Goal: Task Accomplishment & Management: Complete application form

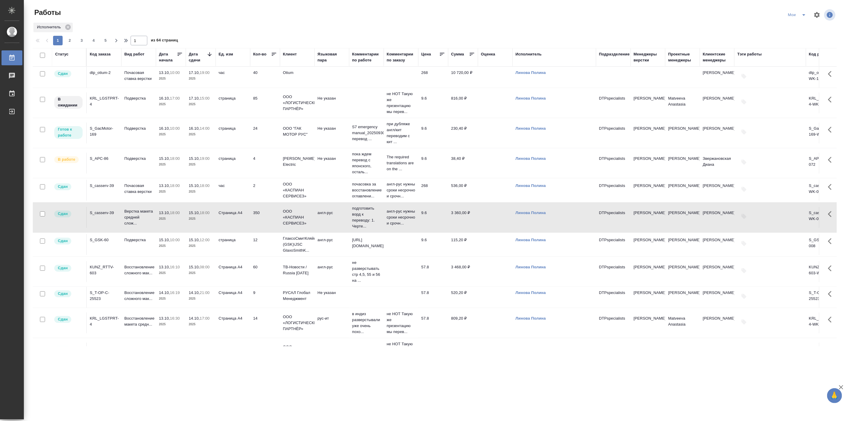
click at [166, 130] on p "16.10," at bounding box center [164, 128] width 11 height 4
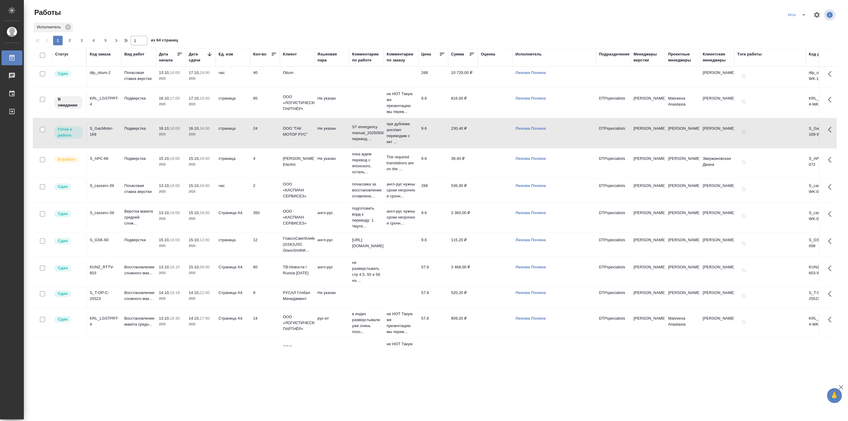
click at [166, 130] on p "16.10," at bounding box center [164, 128] width 11 height 4
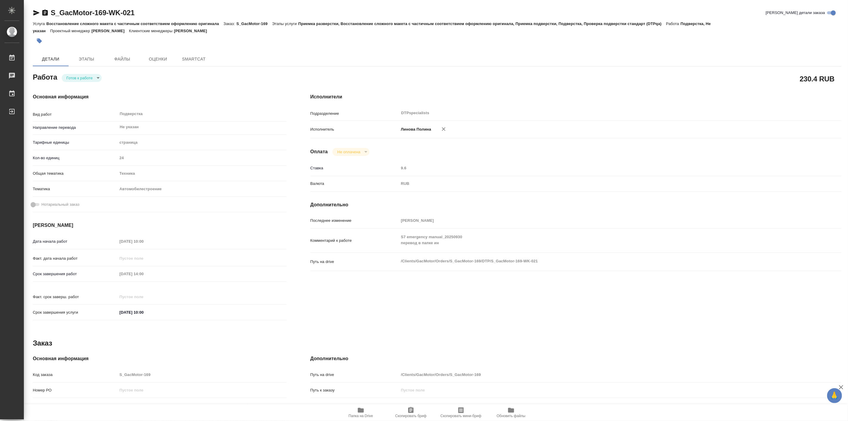
type textarea "x"
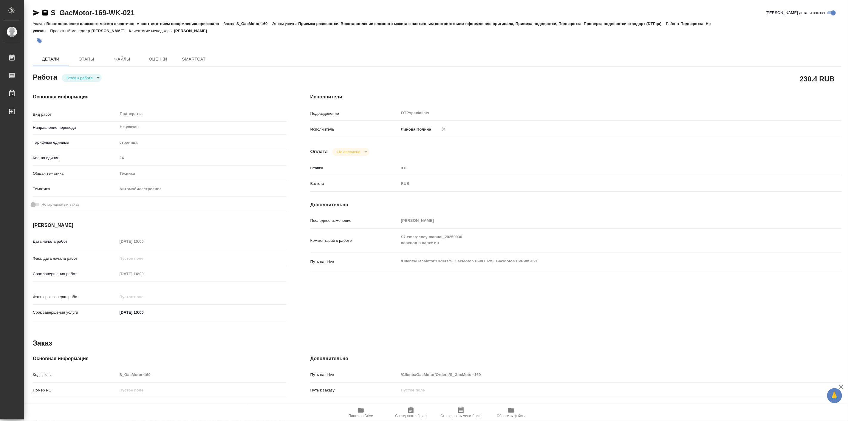
type textarea "x"
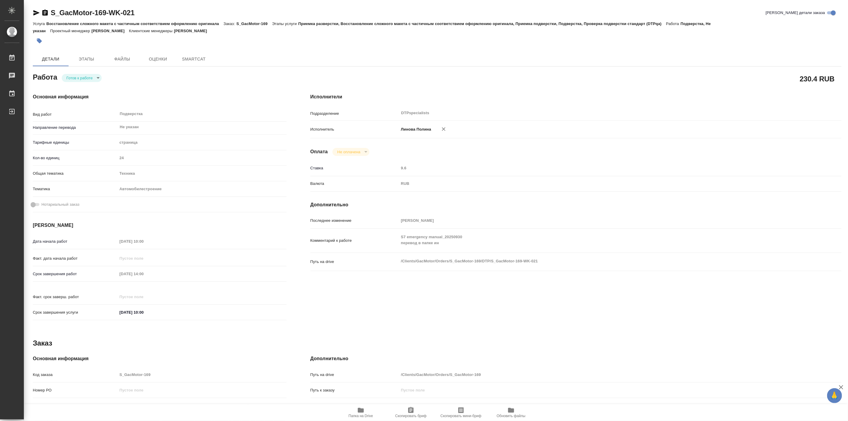
type textarea "x"
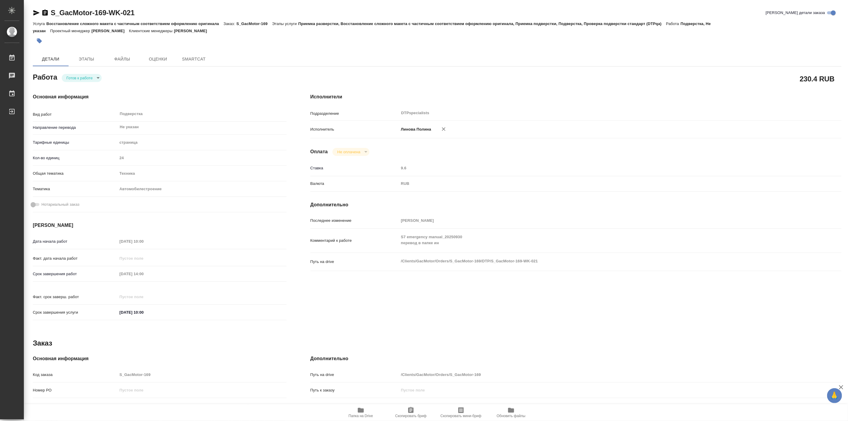
type textarea "x"
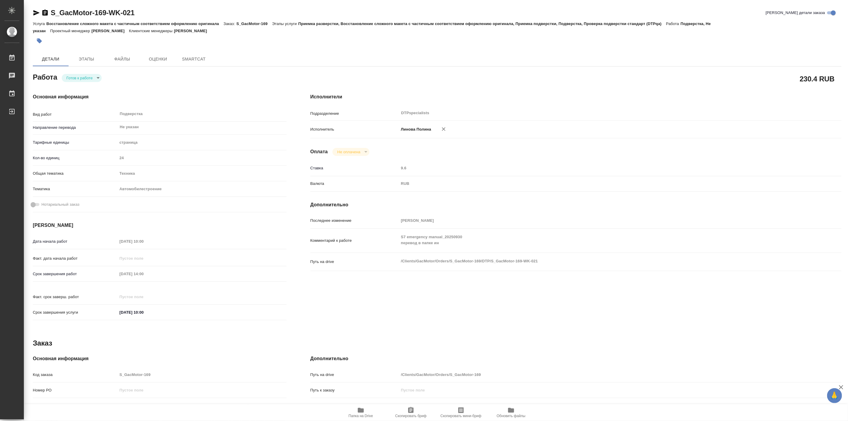
type textarea "x"
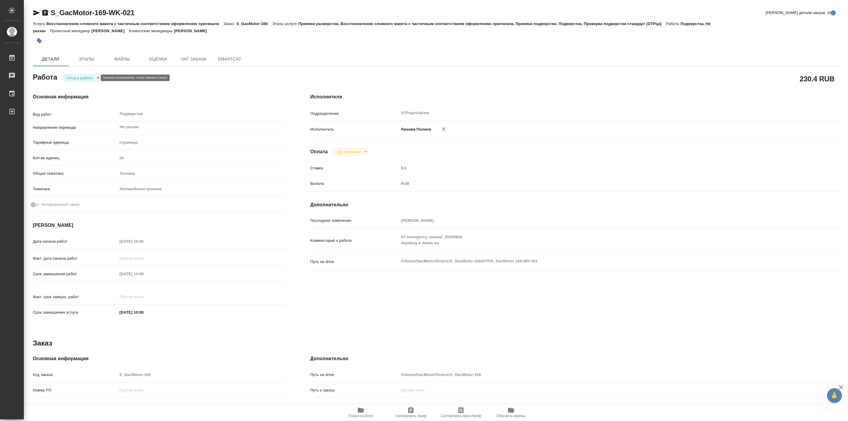
click at [67, 78] on body "🙏 .cls-1 fill:#fff; AWATERA Linova Polina Работы Чаты График Выйти S_GacMotor-1…" at bounding box center [424, 210] width 848 height 421
type textarea "x"
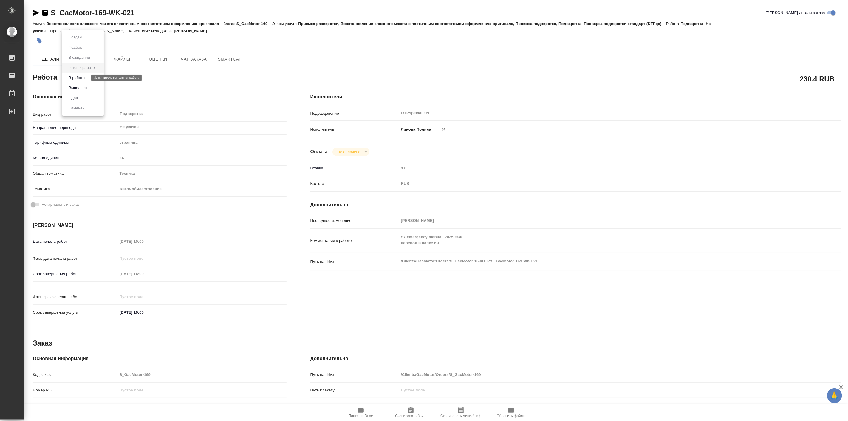
type textarea "x"
click at [80, 78] on button "В работе" at bounding box center [77, 78] width 20 height 7
type textarea "x"
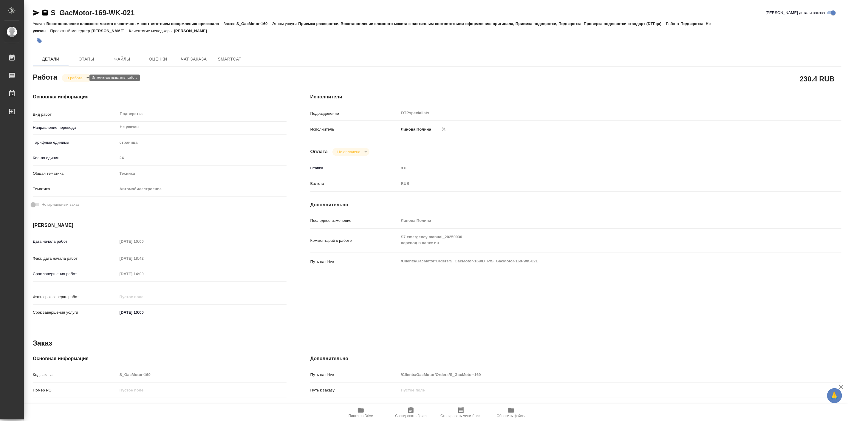
type textarea "x"
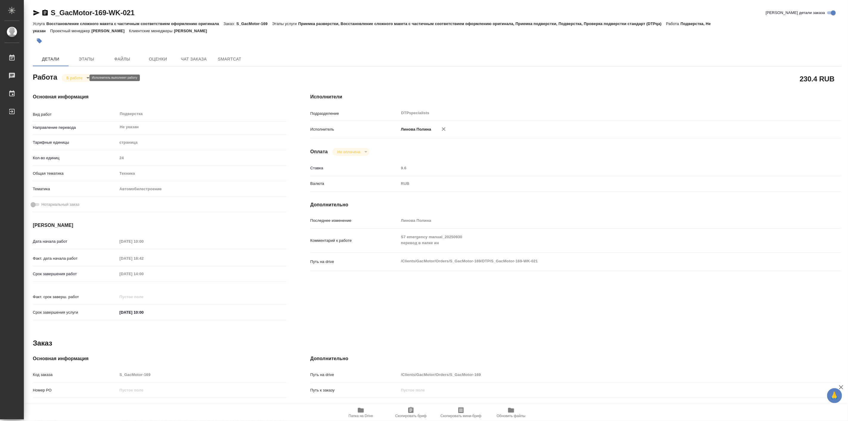
type textarea "x"
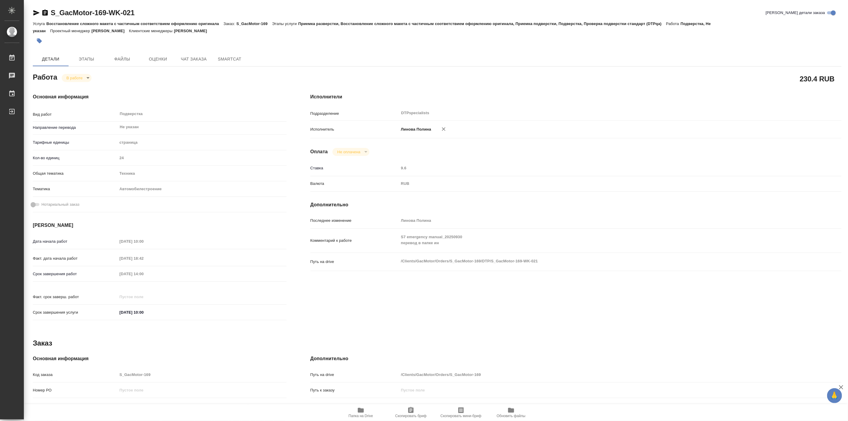
type textarea "x"
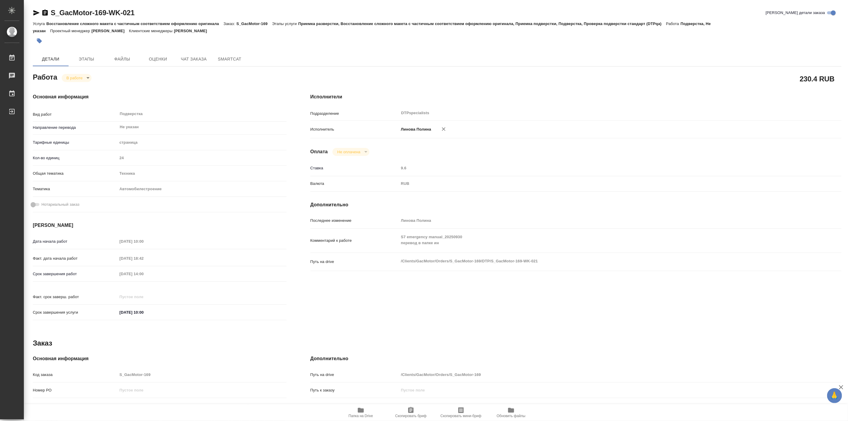
type textarea "x"
click at [358, 411] on icon "button" at bounding box center [360, 410] width 7 height 7
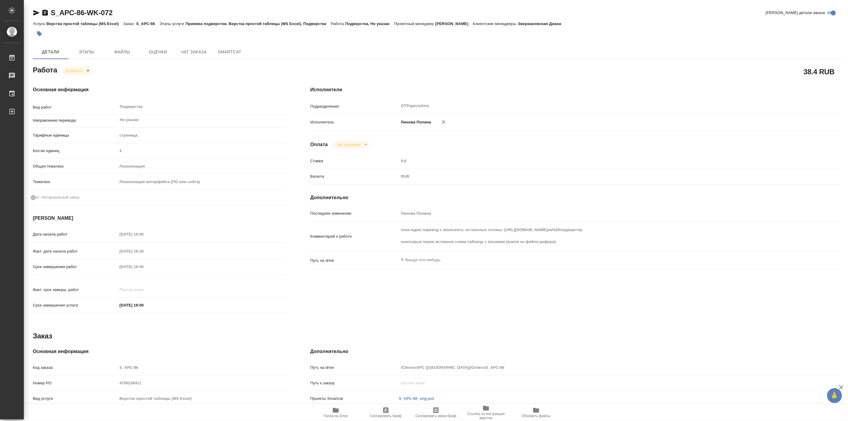
click at [37, 11] on icon "button" at bounding box center [36, 12] width 7 height 7
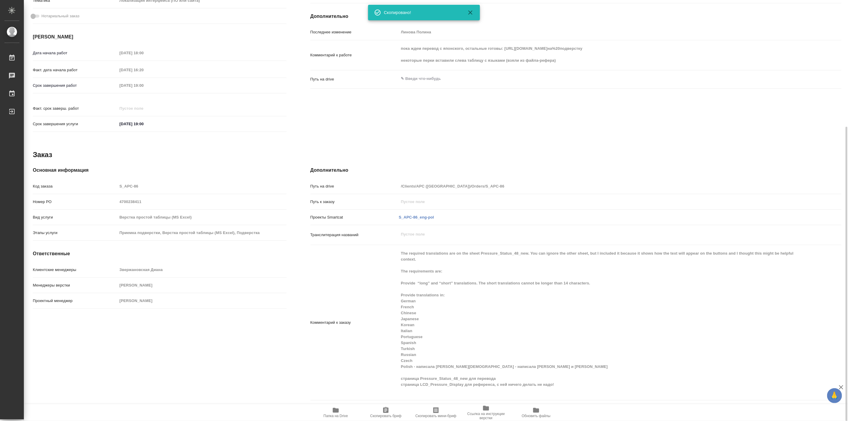
scroll to position [16, 0]
